Goal: Navigation & Orientation: Find specific page/section

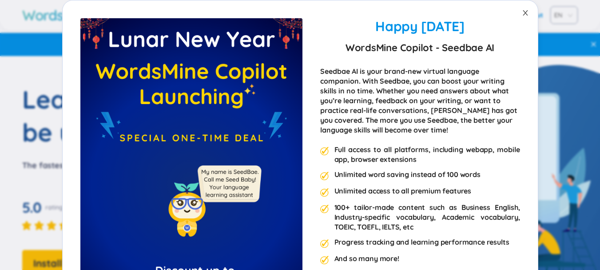
click at [523, 11] on icon "close" at bounding box center [525, 12] width 7 height 7
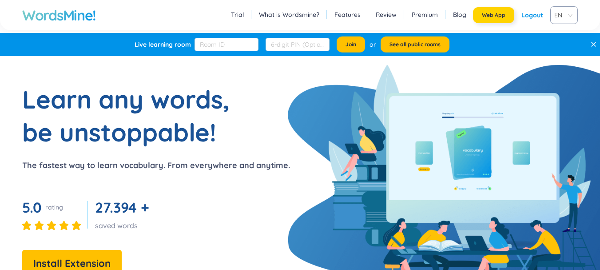
click at [493, 23] on button "Web App" at bounding box center [493, 15] width 41 height 16
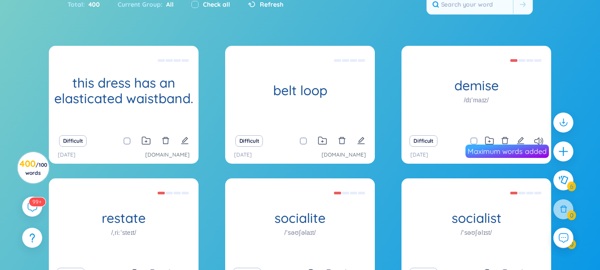
scroll to position [172, 0]
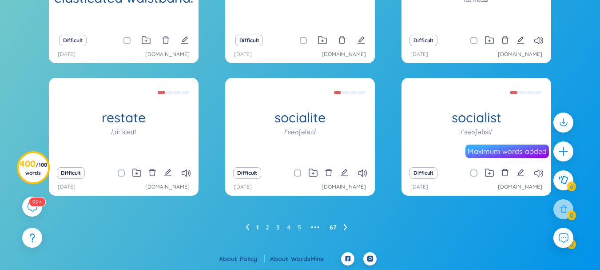
click at [332, 228] on link "67" at bounding box center [333, 226] width 7 height 13
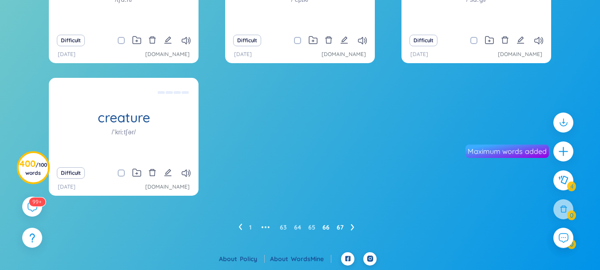
click at [326, 229] on link "66" at bounding box center [326, 226] width 7 height 13
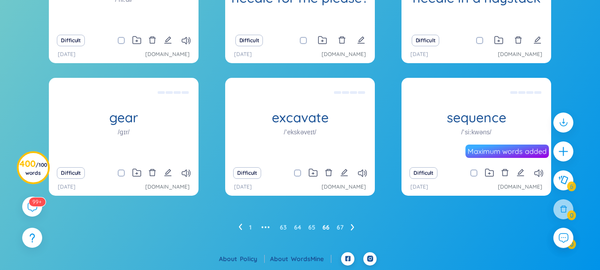
scroll to position [127, 0]
